Goal: Information Seeking & Learning: Learn about a topic

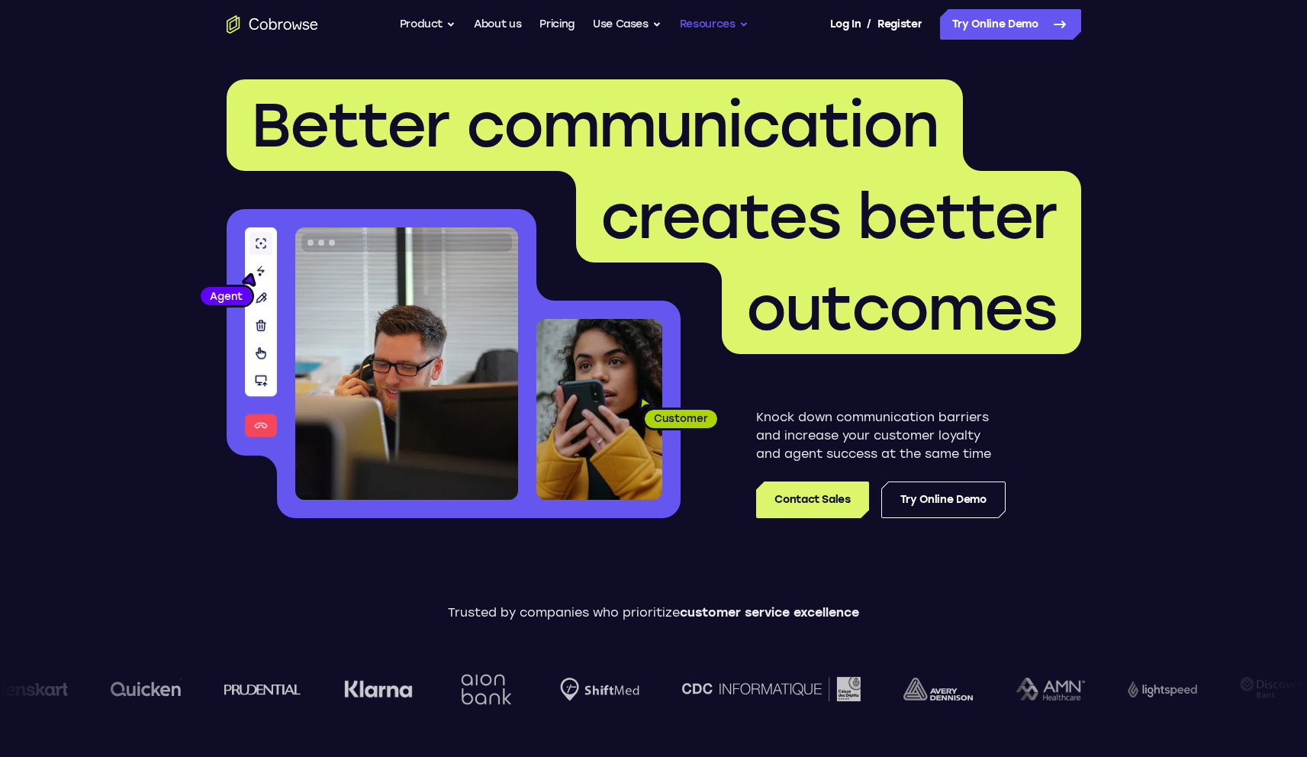
click at [701, 24] on button "Resources" at bounding box center [714, 24] width 69 height 31
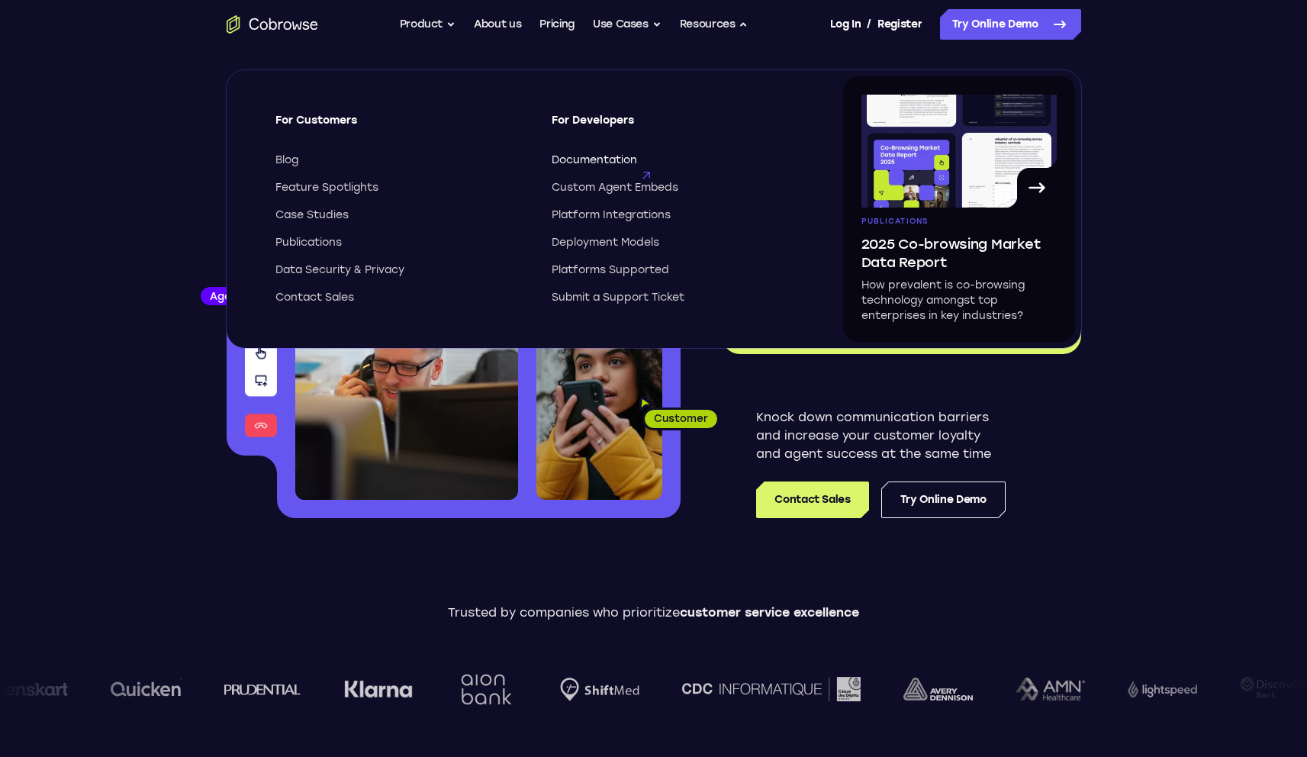
click at [601, 160] on span "Documentation" at bounding box center [594, 160] width 85 height 15
click at [911, 503] on link "Try Online Demo" at bounding box center [944, 500] width 124 height 37
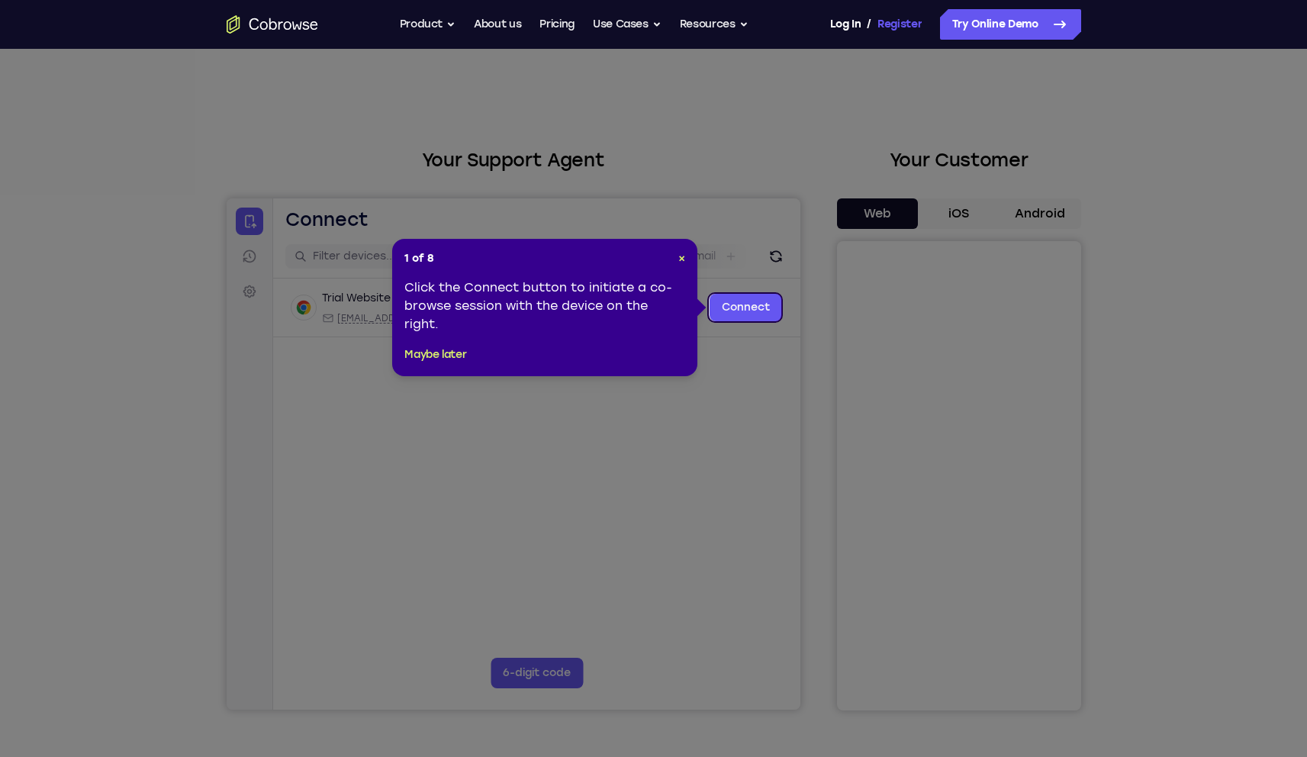
click at [893, 24] on link "Register" at bounding box center [900, 24] width 44 height 31
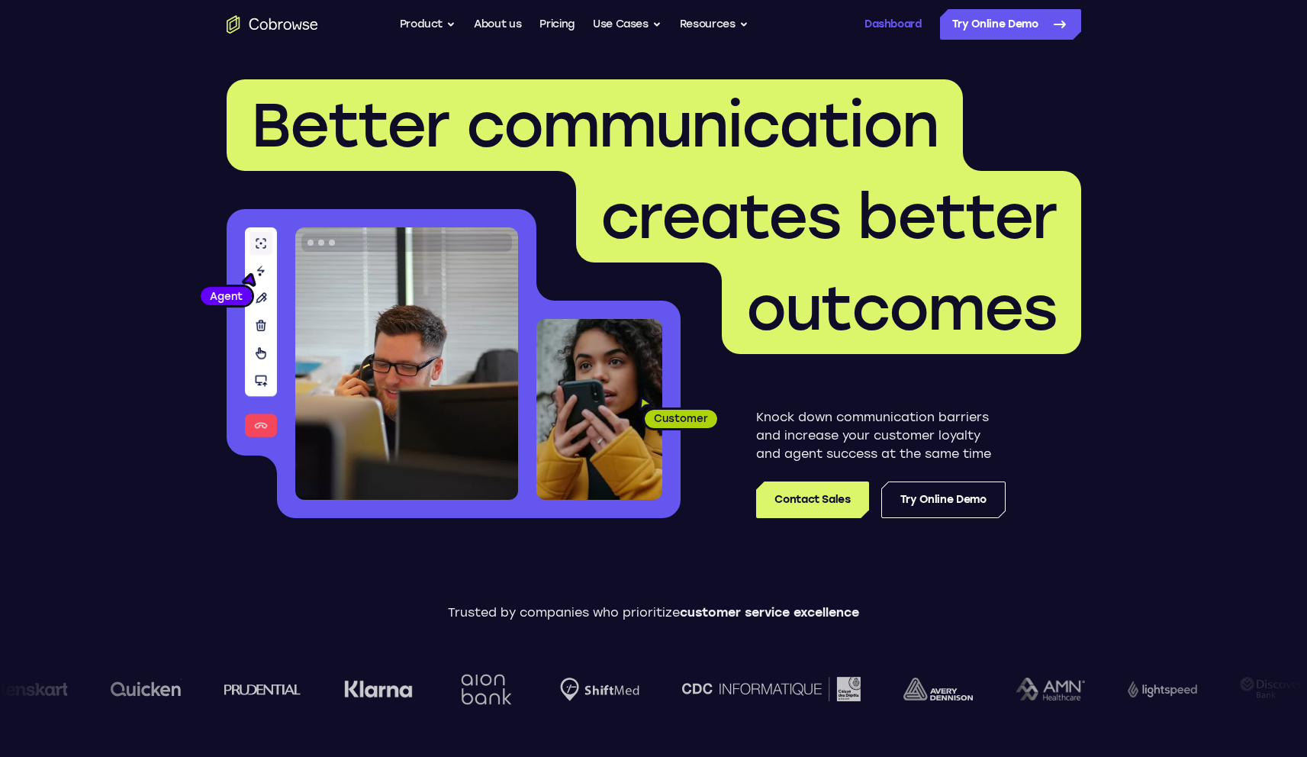
click at [881, 27] on link "Dashboard" at bounding box center [893, 24] width 57 height 31
